Goal: Information Seeking & Learning: Understand process/instructions

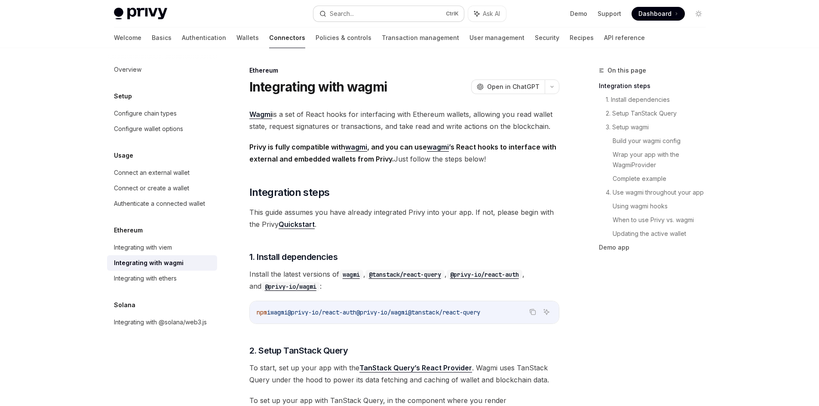
click at [379, 19] on button "Search... Ctrl K" at bounding box center [388, 13] width 150 height 15
type textarea "*"
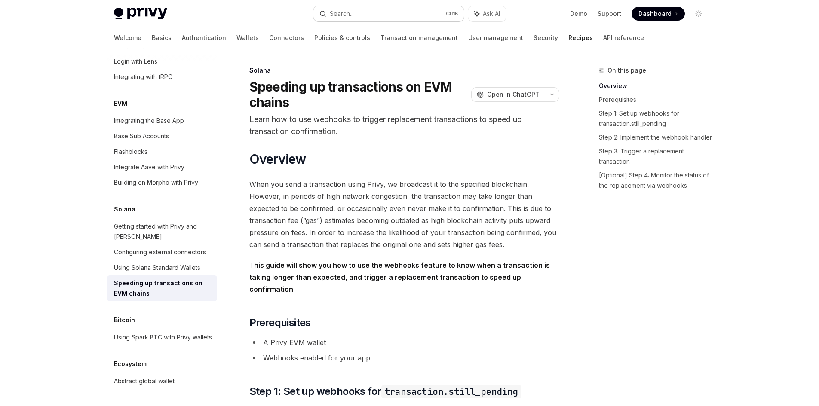
click at [397, 6] on button "Search... Ctrl K" at bounding box center [388, 13] width 150 height 15
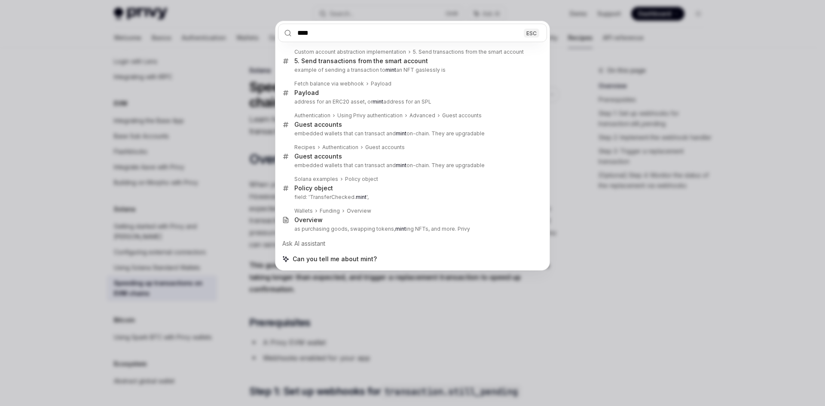
type input "****"
click at [596, 259] on div "**** ESC Custom account abstraction implementation 5. Send transactions from th…" at bounding box center [412, 203] width 825 height 406
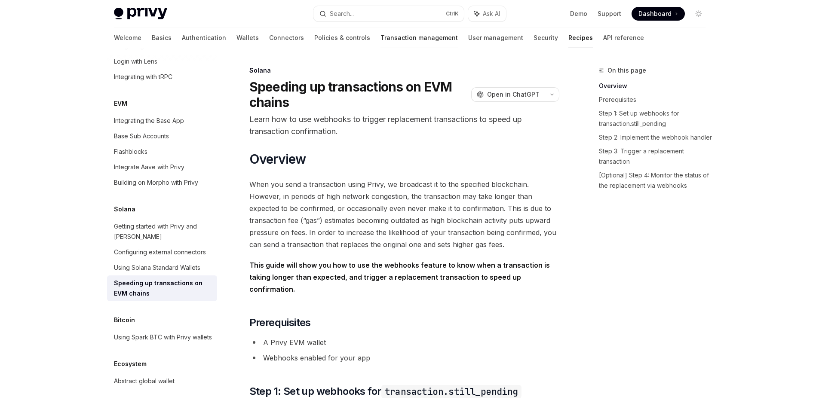
click at [380, 38] on link "Transaction management" at bounding box center [418, 38] width 77 height 21
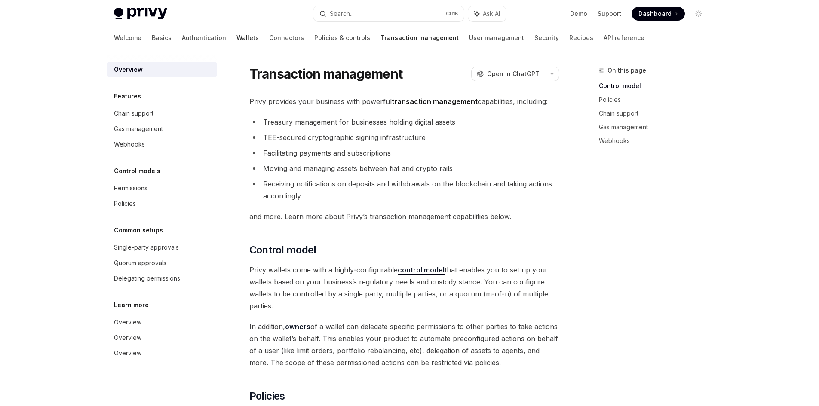
click at [236, 36] on link "Wallets" at bounding box center [247, 38] width 22 height 21
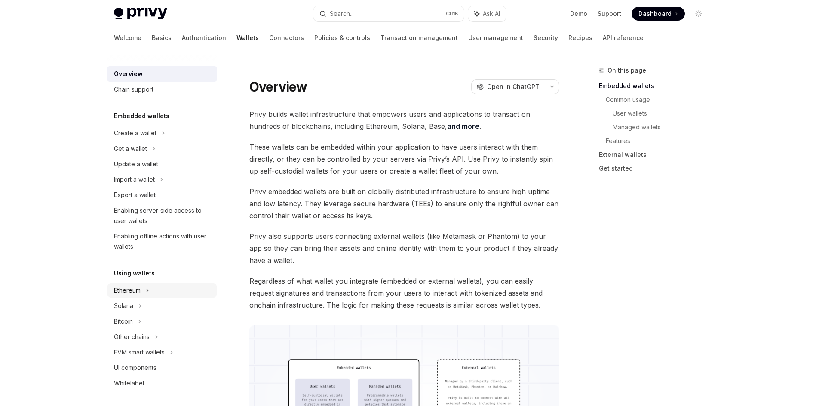
click at [162, 134] on icon at bounding box center [162, 133] width 1 height 3
type textarea "*"
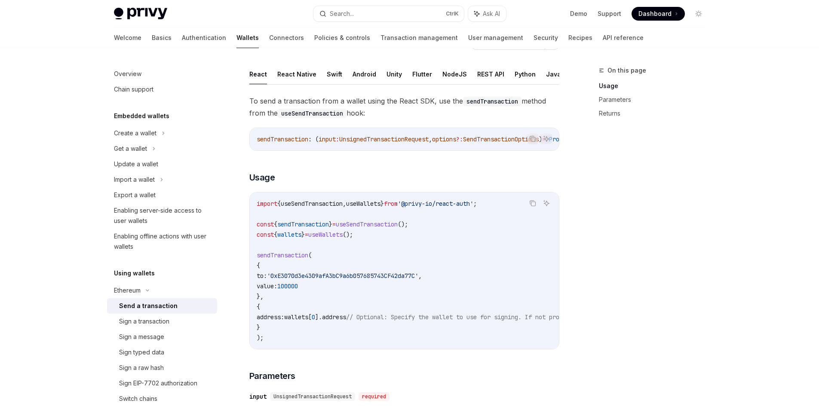
scroll to position [86, 0]
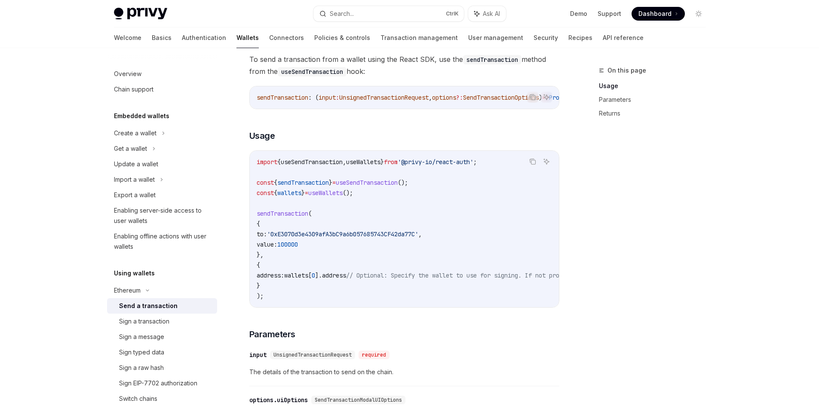
click at [373, 166] on span "useWallets" at bounding box center [363, 162] width 34 height 8
copy span "useWallets"
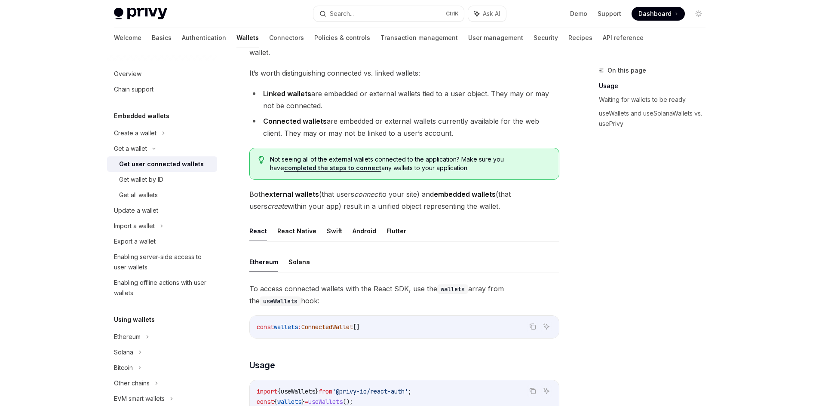
scroll to position [301, 0]
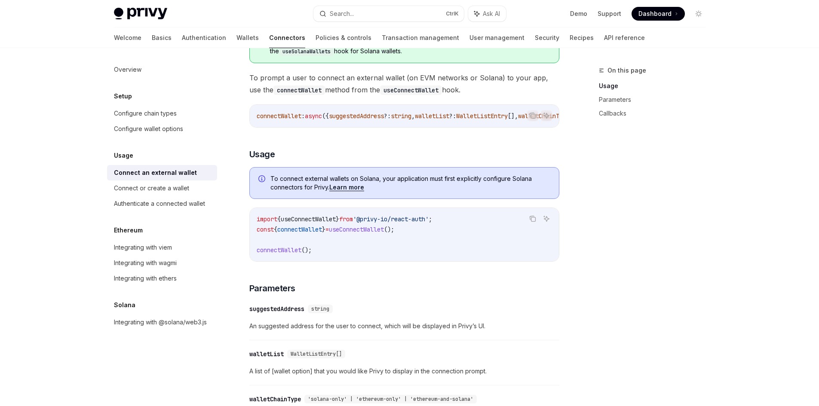
scroll to position [43, 0]
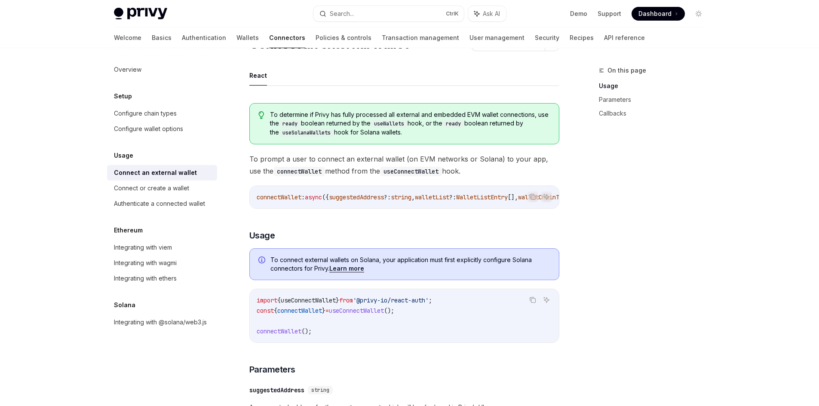
drag, startPoint x: 659, startPoint y: 247, endPoint x: 654, endPoint y: 237, distance: 11.0
click at [659, 247] on div "On this page Usage Parameters Callbacks" at bounding box center [646, 235] width 131 height 341
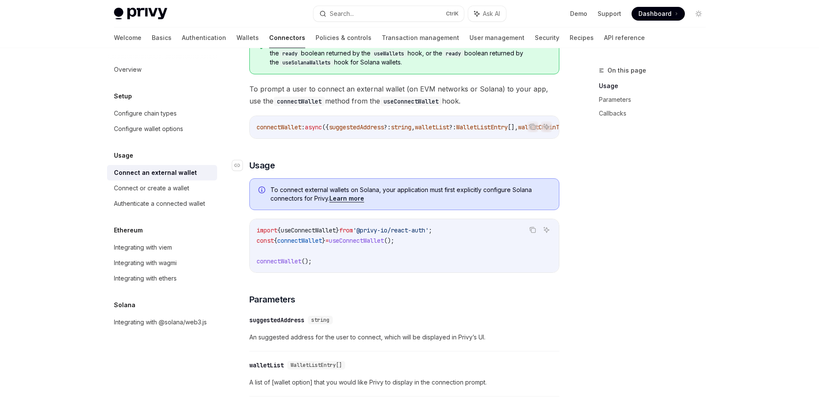
scroll to position [129, 0]
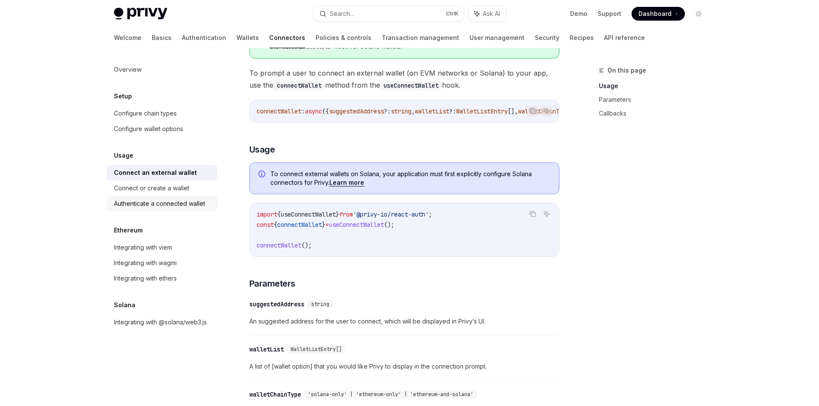
click at [187, 205] on div "Authenticate a connected wallet" at bounding box center [159, 204] width 91 height 10
type textarea "*"
